Goal: Transaction & Acquisition: Download file/media

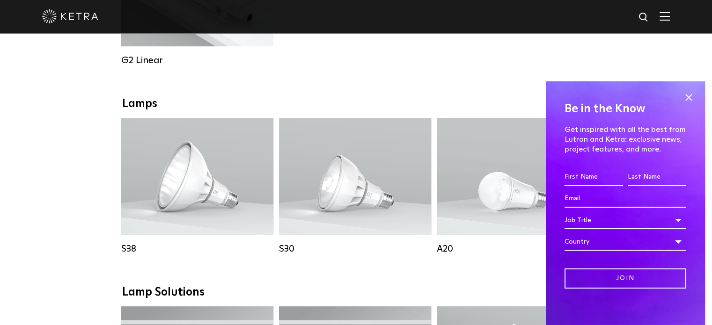
scroll to position [515, 0]
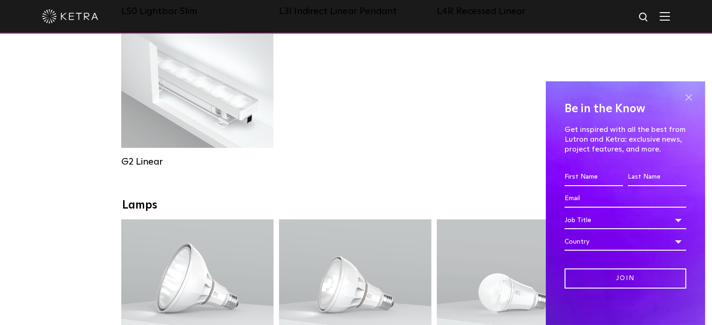
click at [682, 97] on span at bounding box center [689, 98] width 14 height 14
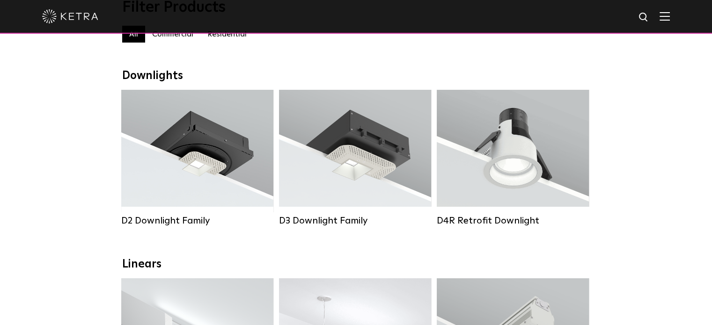
scroll to position [94, 0]
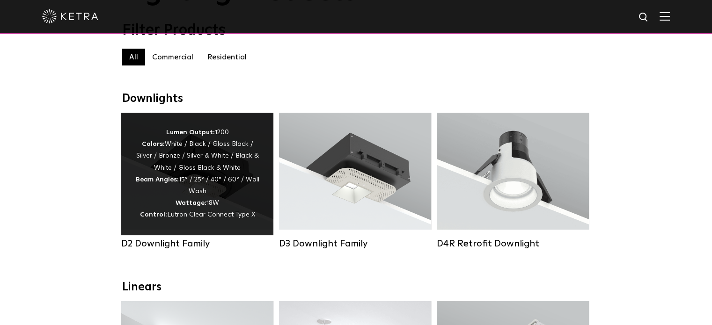
click at [185, 250] on div "D2 Downlight Family" at bounding box center [197, 243] width 152 height 11
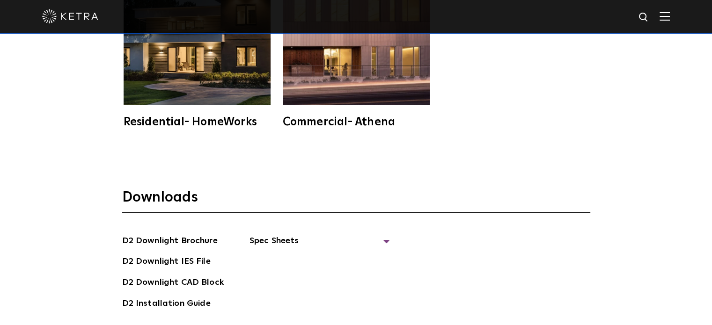
scroll to position [2388, 0]
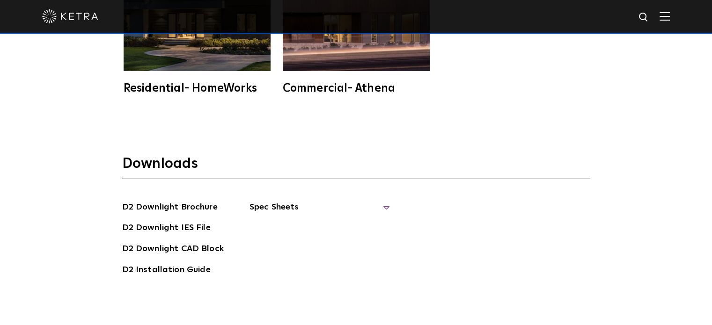
click at [283, 201] on span "Spec Sheets" at bounding box center [320, 211] width 140 height 21
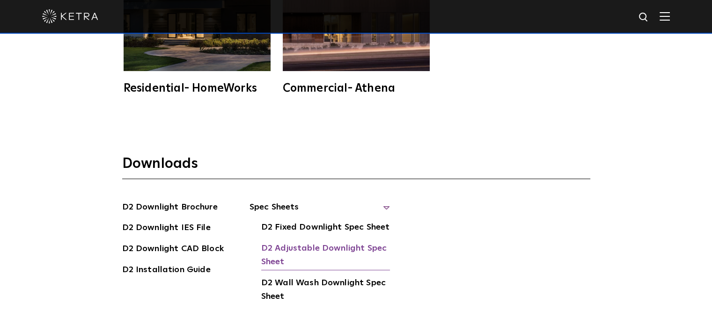
click at [334, 242] on link "D2 Adjustable Downlight Spec Sheet" at bounding box center [325, 256] width 129 height 29
click at [333, 221] on link "D2 Fixed Downlight Spec Sheet" at bounding box center [325, 228] width 128 height 15
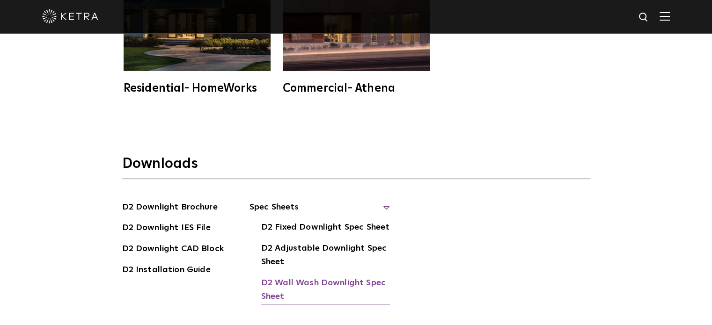
click at [316, 277] on link "D2 Wall Wash Downlight Spec Sheet" at bounding box center [325, 291] width 129 height 29
click at [169, 201] on link "D2 Downlight Brochure" at bounding box center [170, 208] width 96 height 15
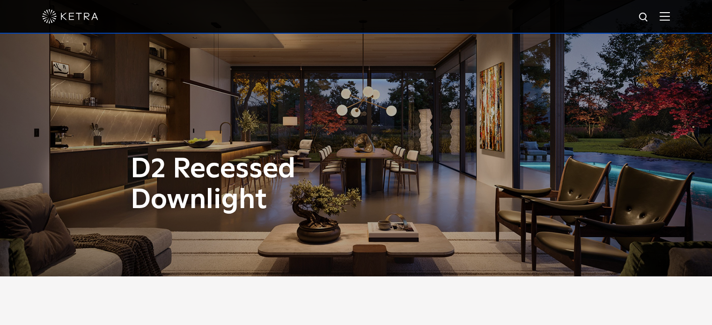
scroll to position [0, 0]
